Goal: Complete application form

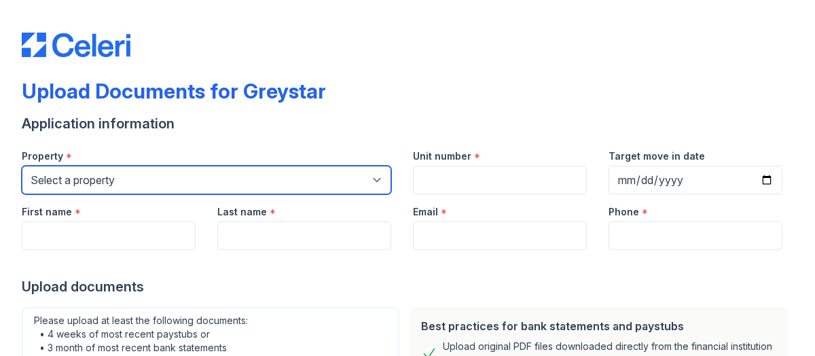
click at [171, 177] on select "Select a property [STREET_ADDRESS][GEOGRAPHIC_DATA] 500 [PERSON_NAME][GEOGRAPHI…" at bounding box center [207, 180] width 370 height 29
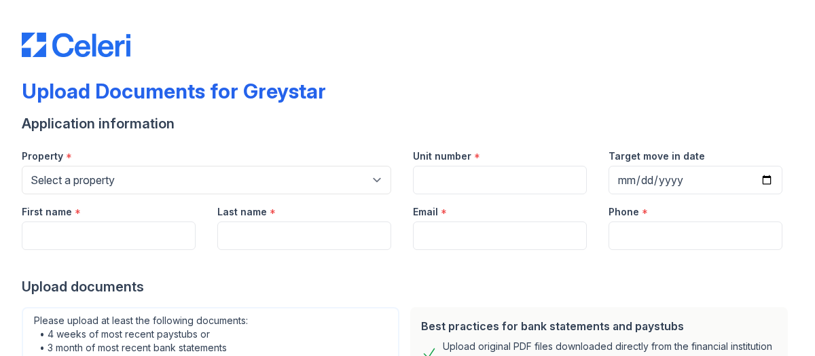
click at [446, 90] on div "Upload Documents for Greystar" at bounding box center [408, 96] width 772 height 35
click at [132, 195] on div "First name *" at bounding box center [109, 207] width 174 height 27
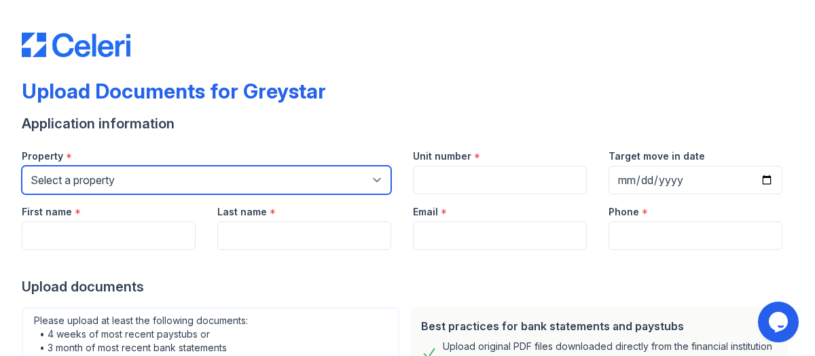
click at [159, 176] on select "Select a property [STREET_ADDRESS][GEOGRAPHIC_DATA] 500 [PERSON_NAME][GEOGRAPHI…" at bounding box center [207, 180] width 370 height 29
select select "491"
click at [22, 166] on select "Select a property [STREET_ADDRESS][GEOGRAPHIC_DATA] 500 [PERSON_NAME][GEOGRAPHI…" at bounding box center [207, 180] width 370 height 29
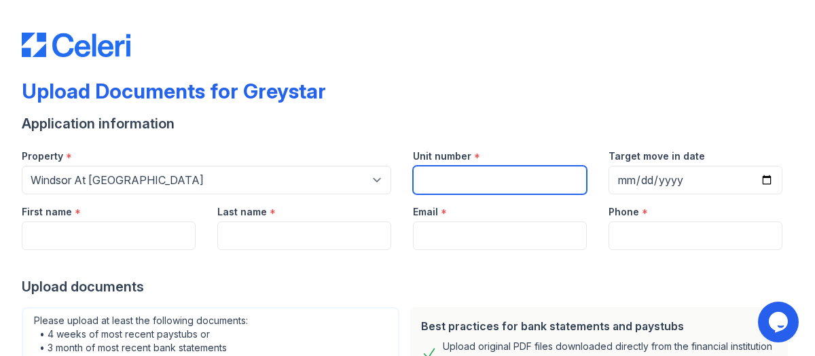
click at [501, 190] on input "Unit number" at bounding box center [500, 180] width 174 height 29
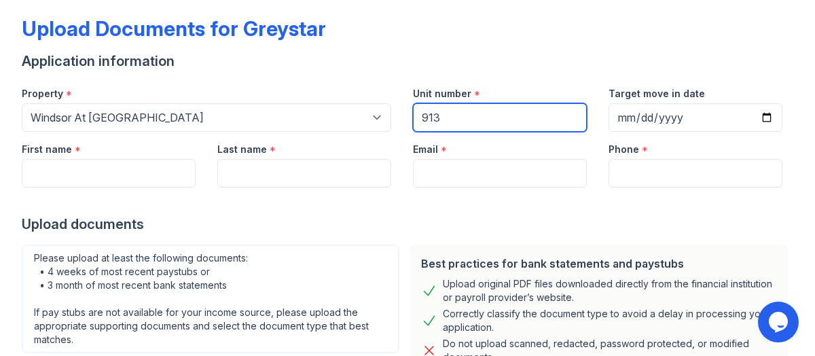
scroll to position [62, 0]
type input "913"
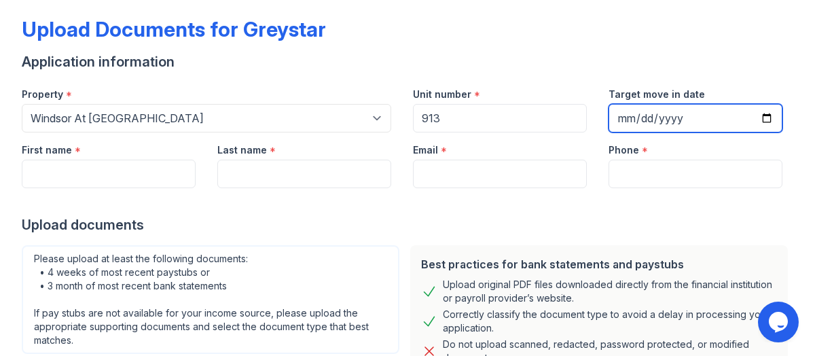
click at [751, 113] on input "Target move in date" at bounding box center [696, 118] width 174 height 29
type input "[DATE]"
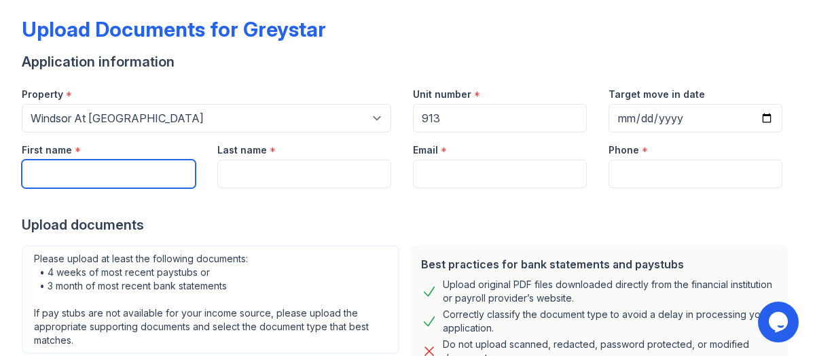
click at [119, 177] on input "First name" at bounding box center [109, 174] width 174 height 29
type input "[PERSON_NAME]"
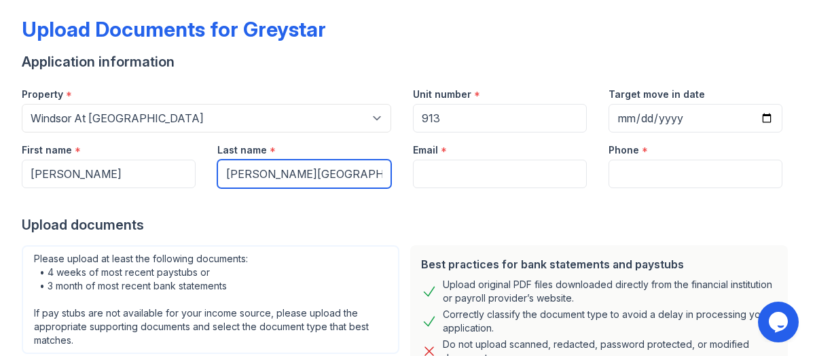
type input "[PERSON_NAME][GEOGRAPHIC_DATA]"
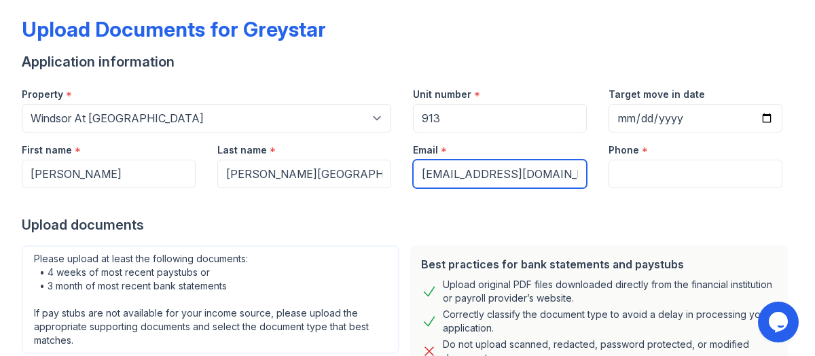
type input "[EMAIL_ADDRESS][DOMAIN_NAME]"
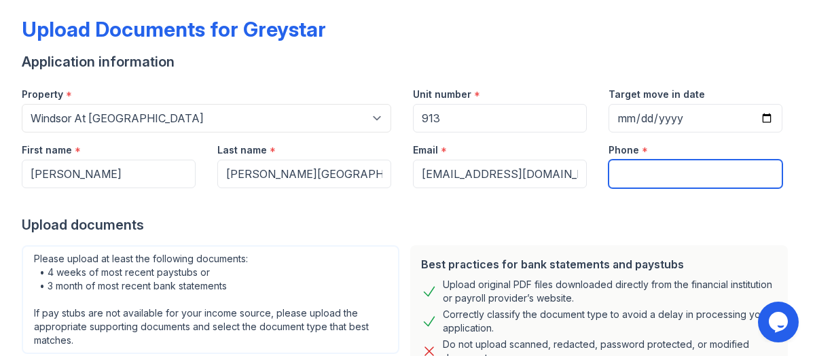
click at [635, 184] on input "Phone" at bounding box center [696, 174] width 174 height 29
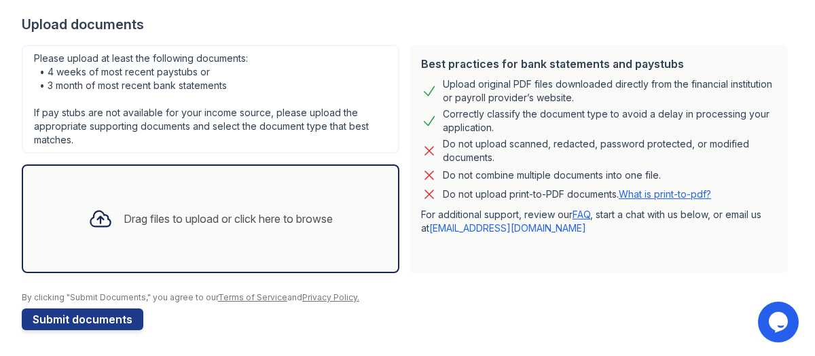
scroll to position [262, 0]
type input "7036153823"
click at [240, 221] on div "Drag files to upload or click here to browse" at bounding box center [228, 219] width 209 height 16
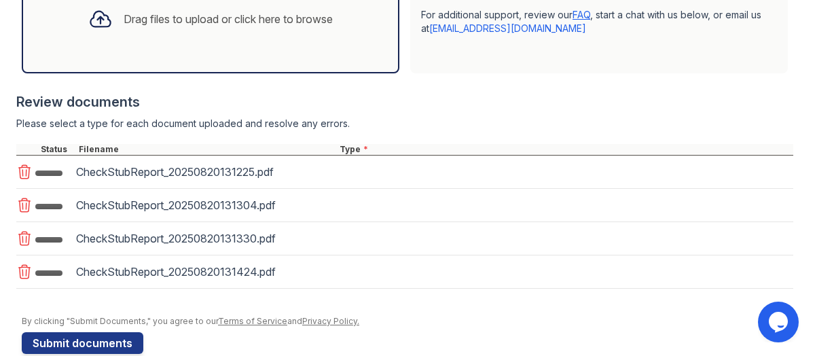
scroll to position [461, 0]
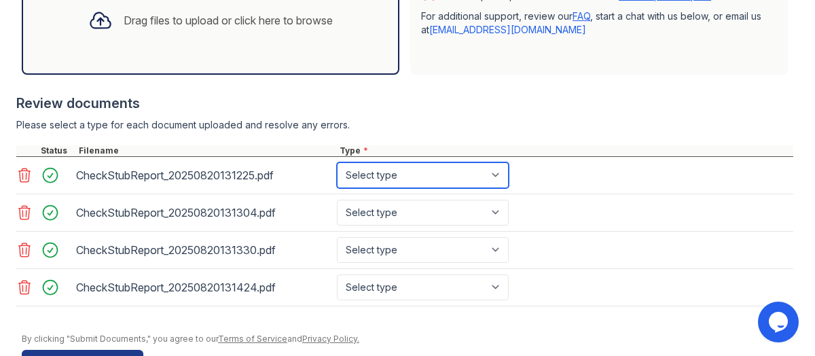
click at [412, 166] on select "Select type Paystub Bank Statement Offer Letter Tax Documents Benefit Award Let…" at bounding box center [423, 175] width 172 height 26
select select "paystub"
click at [337, 162] on select "Select type Paystub Bank Statement Offer Letter Tax Documents Benefit Award Let…" at bounding box center [423, 175] width 172 height 26
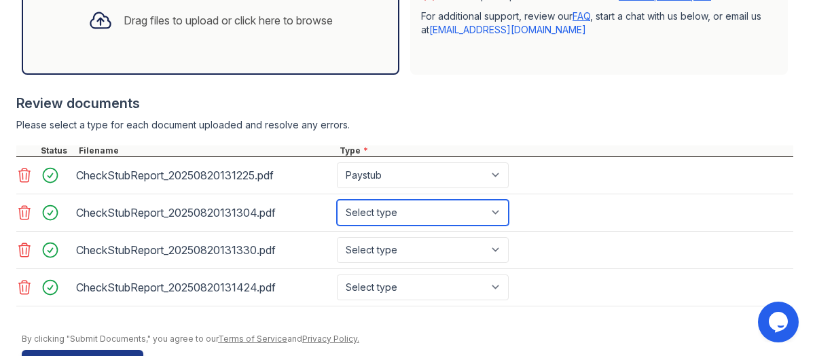
click at [412, 200] on select "Select type Paystub Bank Statement Offer Letter Tax Documents Benefit Award Let…" at bounding box center [423, 213] width 172 height 26
select select "paystub"
click at [337, 200] on select "Select type Paystub Bank Statement Offer Letter Tax Documents Benefit Award Let…" at bounding box center [423, 213] width 172 height 26
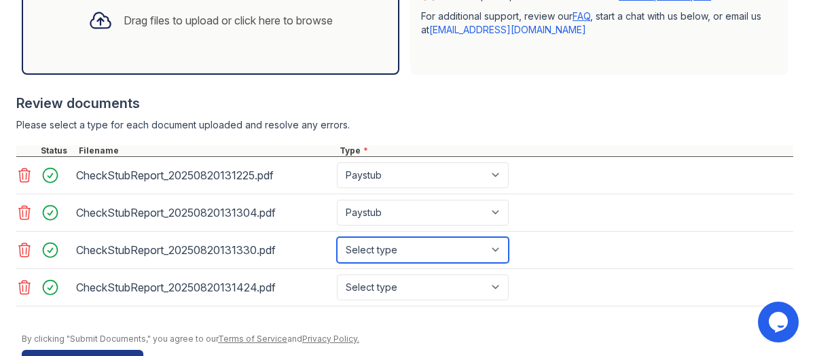
click at [394, 252] on select "Select type Paystub Bank Statement Offer Letter Tax Documents Benefit Award Let…" at bounding box center [423, 250] width 172 height 26
select select "paystub"
click at [337, 237] on select "Select type Paystub Bank Statement Offer Letter Tax Documents Benefit Award Let…" at bounding box center [423, 250] width 172 height 26
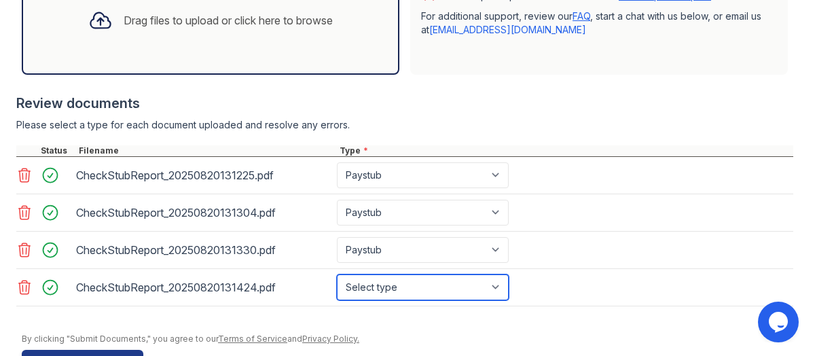
click at [401, 275] on select "Select type Paystub Bank Statement Offer Letter Tax Documents Benefit Award Let…" at bounding box center [423, 287] width 172 height 26
select select "paystub"
click at [337, 274] on select "Select type Paystub Bank Statement Offer Letter Tax Documents Benefit Award Let…" at bounding box center [423, 287] width 172 height 26
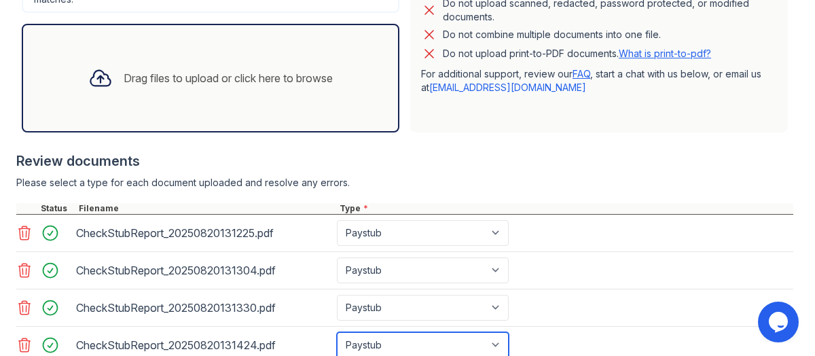
scroll to position [493, 0]
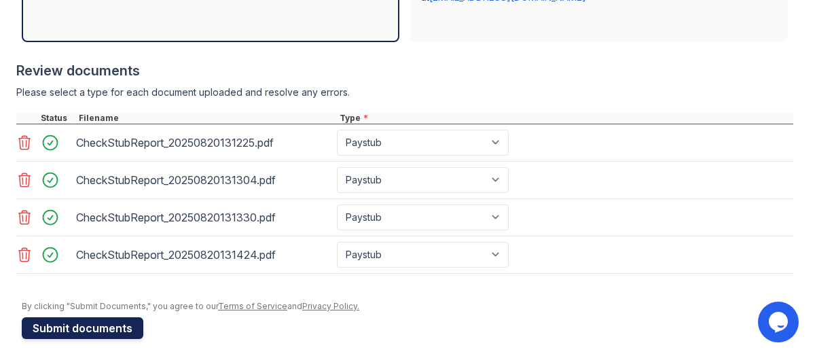
click at [99, 317] on button "Submit documents" at bounding box center [83, 328] width 122 height 22
